Goal: Transaction & Acquisition: Subscribe to service/newsletter

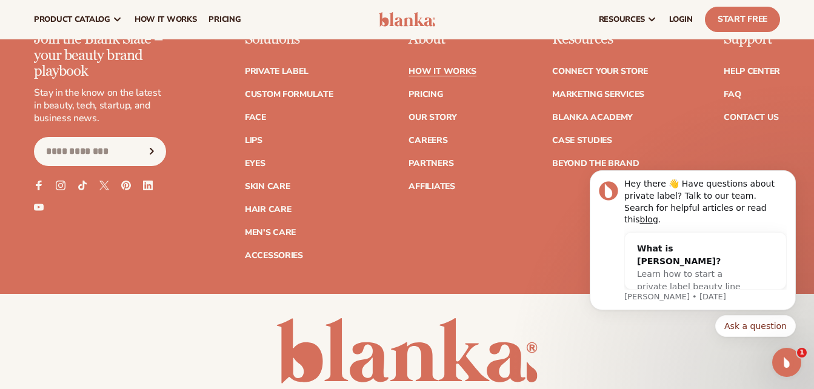
scroll to position [2727, 0]
click at [748, 22] on link "Start Free" at bounding box center [742, 19] width 75 height 25
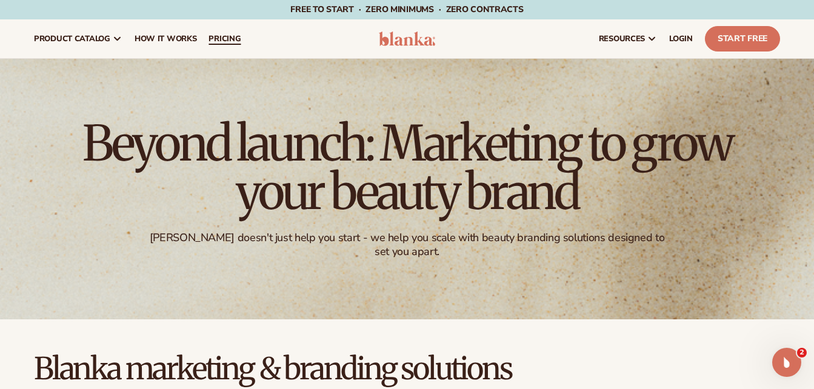
click at [223, 38] on span "pricing" at bounding box center [225, 39] width 32 height 10
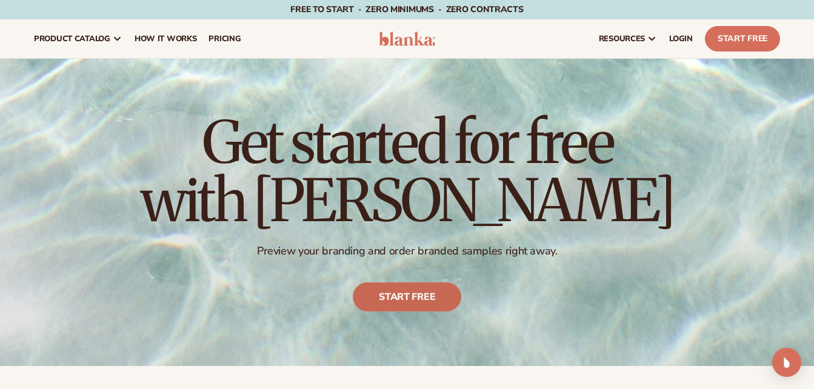
click at [390, 290] on link "Start free" at bounding box center [407, 297] width 109 height 29
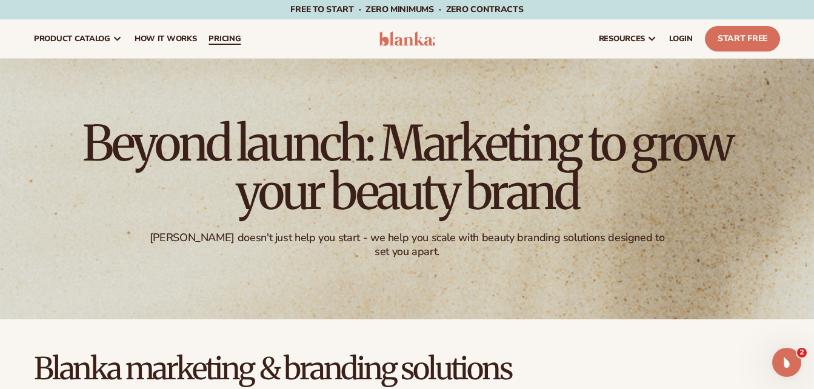
click at [230, 33] on link "pricing" at bounding box center [225, 38] width 44 height 39
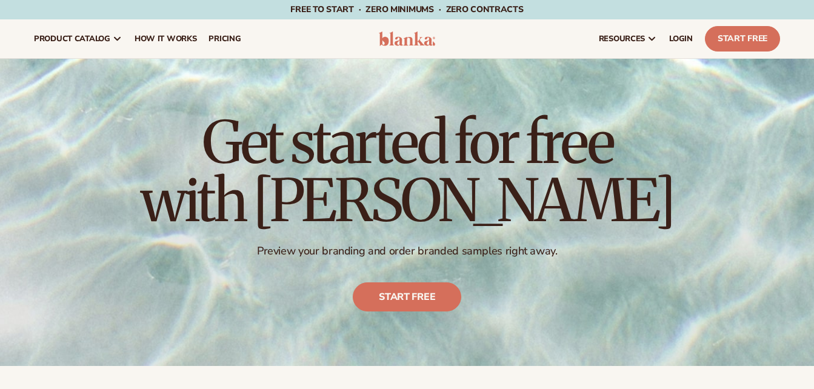
click at [517, 190] on h1 "Get started for free with [PERSON_NAME]" at bounding box center [408, 171] width 534 height 116
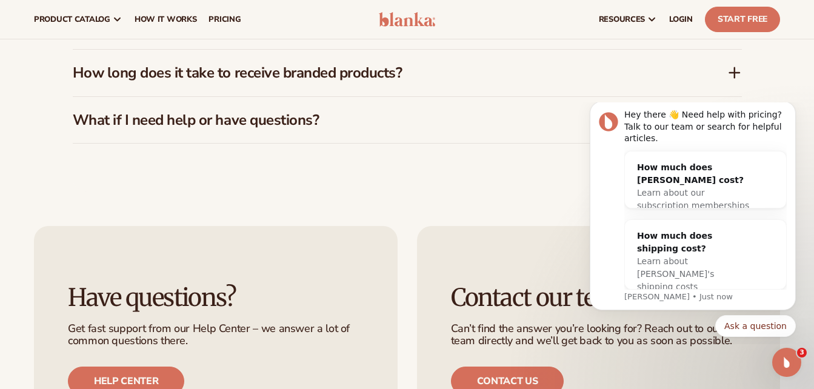
scroll to position [2024, 0]
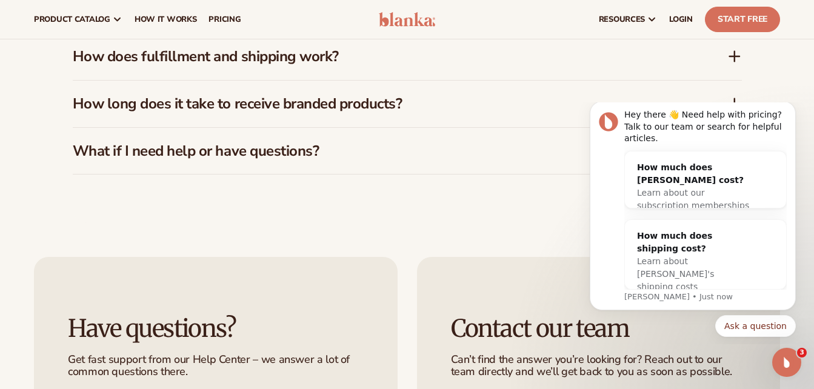
drag, startPoint x: 821, startPoint y: 42, endPoint x: 221, endPoint y: 185, distance: 616.6
click at [791, 107] on icon "Dismiss notification" at bounding box center [792, 104] width 4 height 4
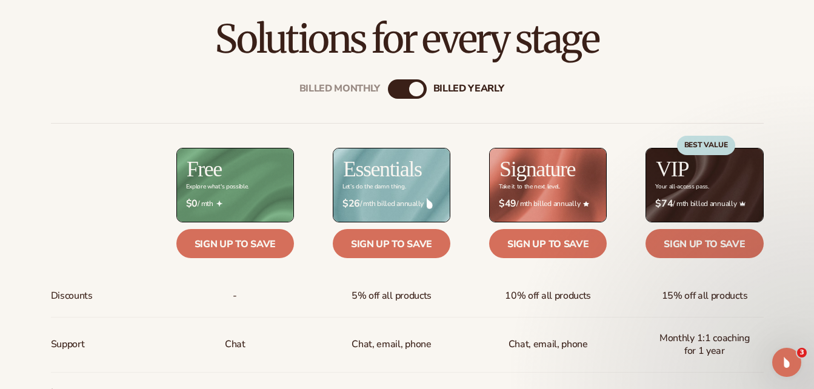
scroll to position [534, 0]
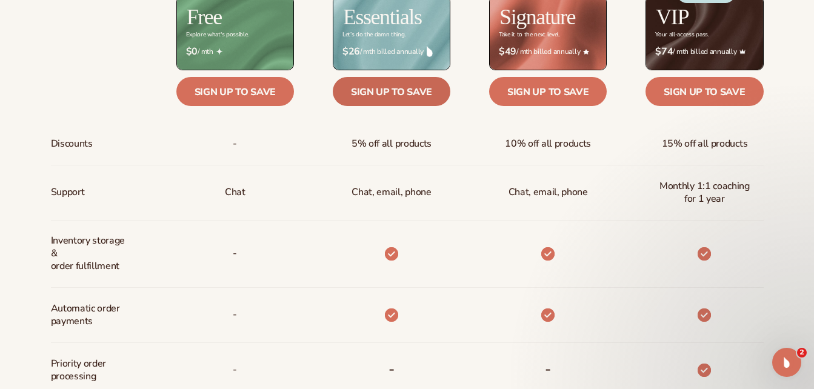
click at [386, 87] on link "Sign up to save" at bounding box center [392, 91] width 118 height 29
